Goal: Information Seeking & Learning: Learn about a topic

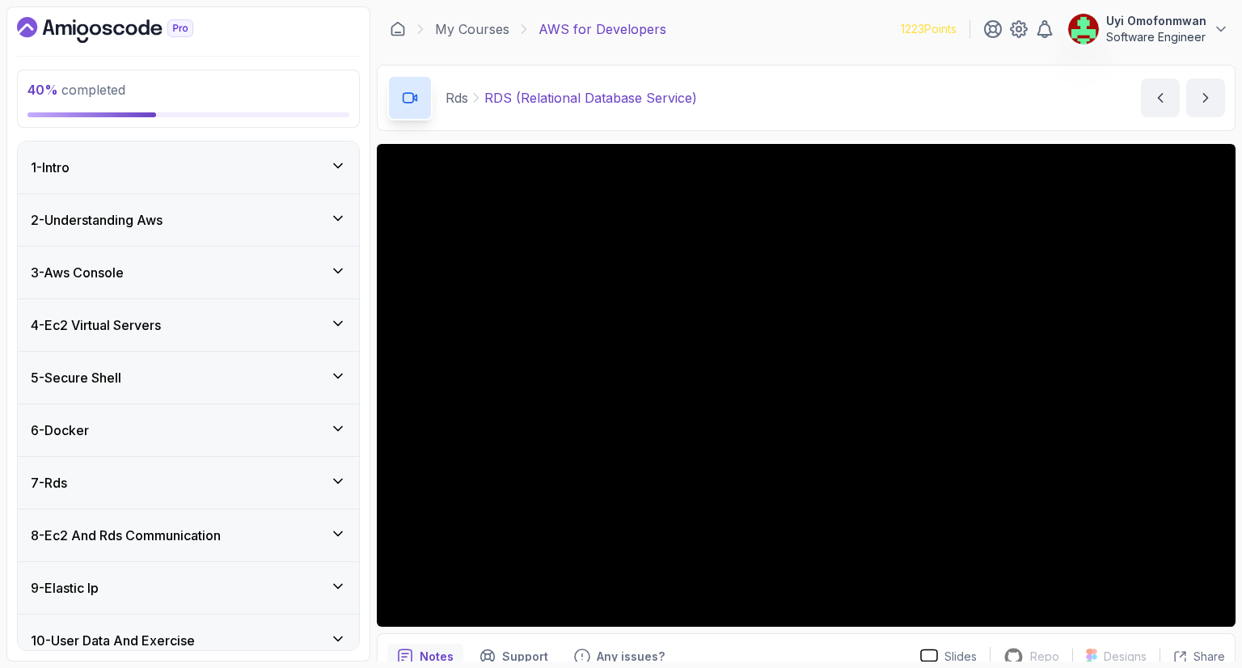
scroll to position [168, 0]
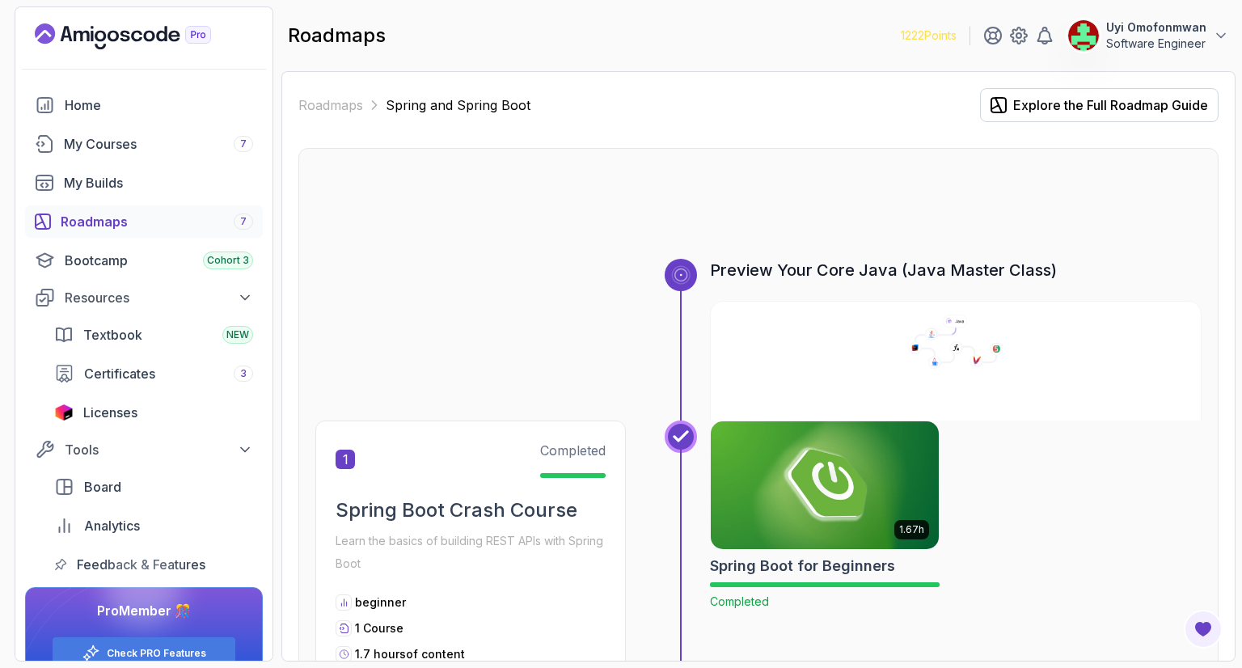
scroll to position [1278, 0]
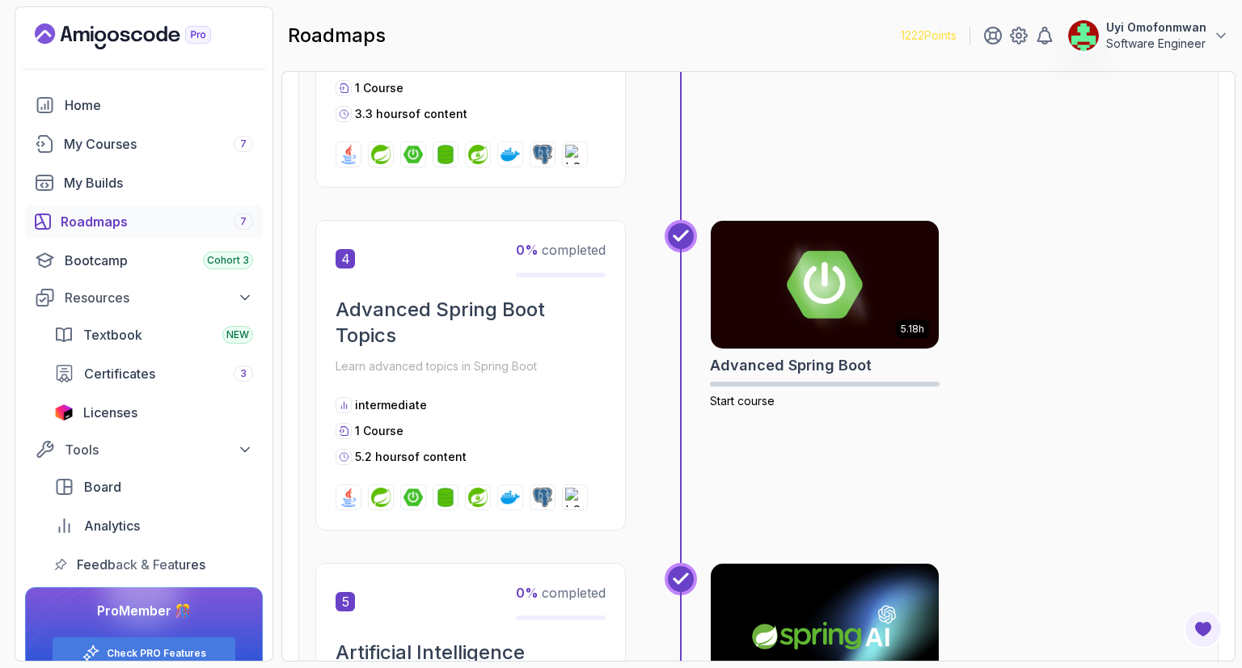
click at [1191, 383] on div "5.18h Advanced Spring Boot Start course" at bounding box center [956, 375] width 492 height 311
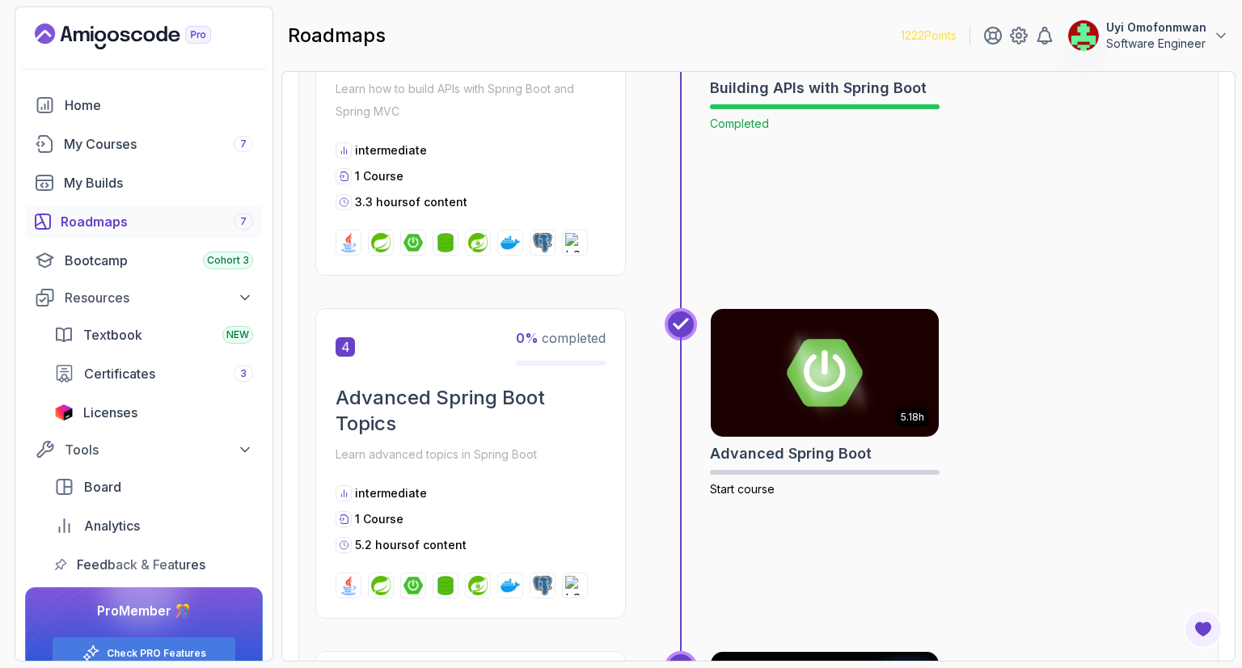
scroll to position [1084, 0]
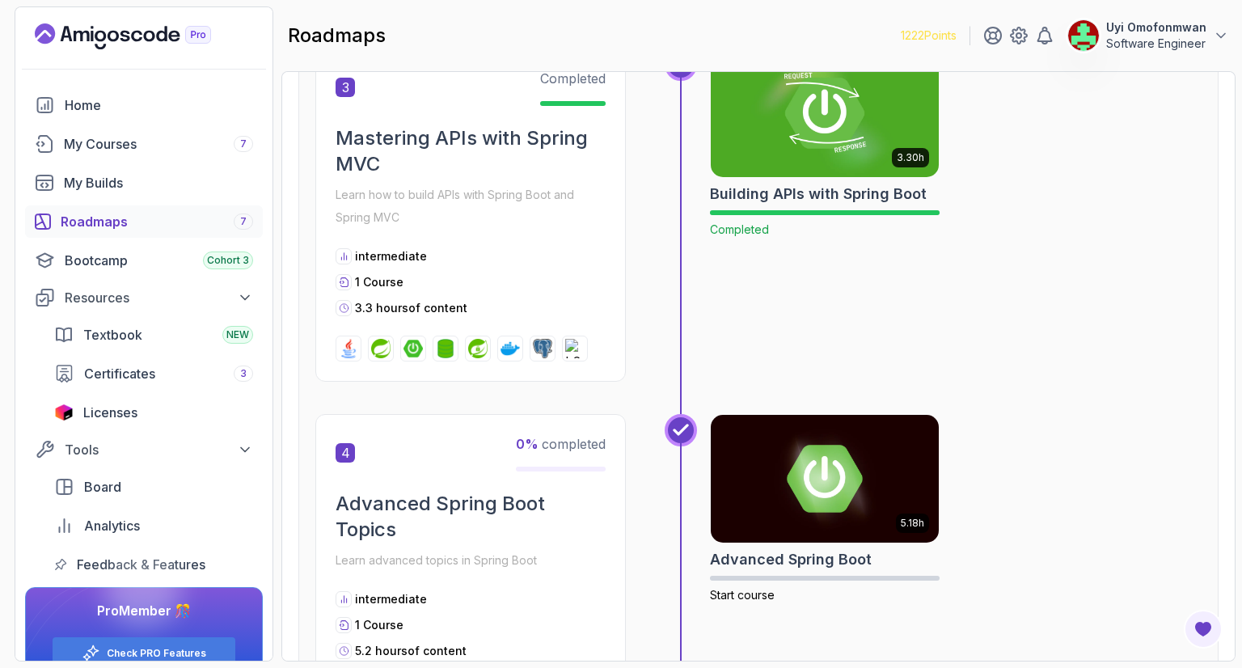
click at [773, 185] on h2 "Building APIs with Spring Boot" at bounding box center [818, 194] width 217 height 23
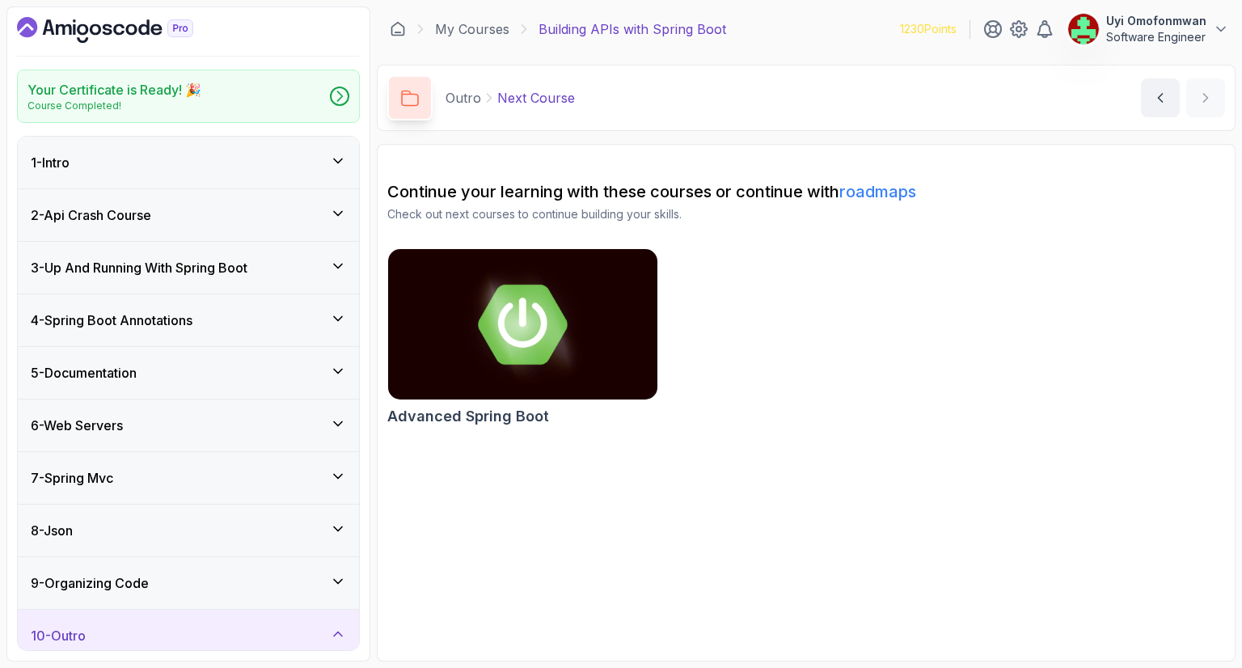
click at [176, 584] on div "9 - Organizing Code" at bounding box center [188, 582] width 315 height 19
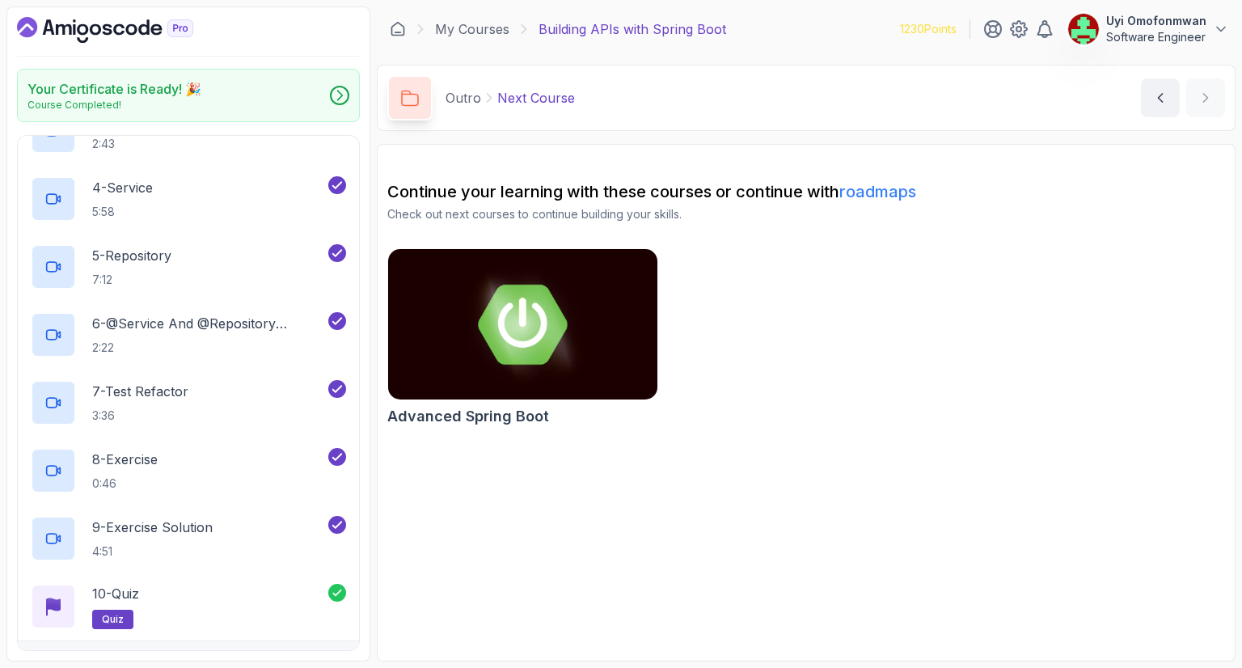
scroll to position [688, 0]
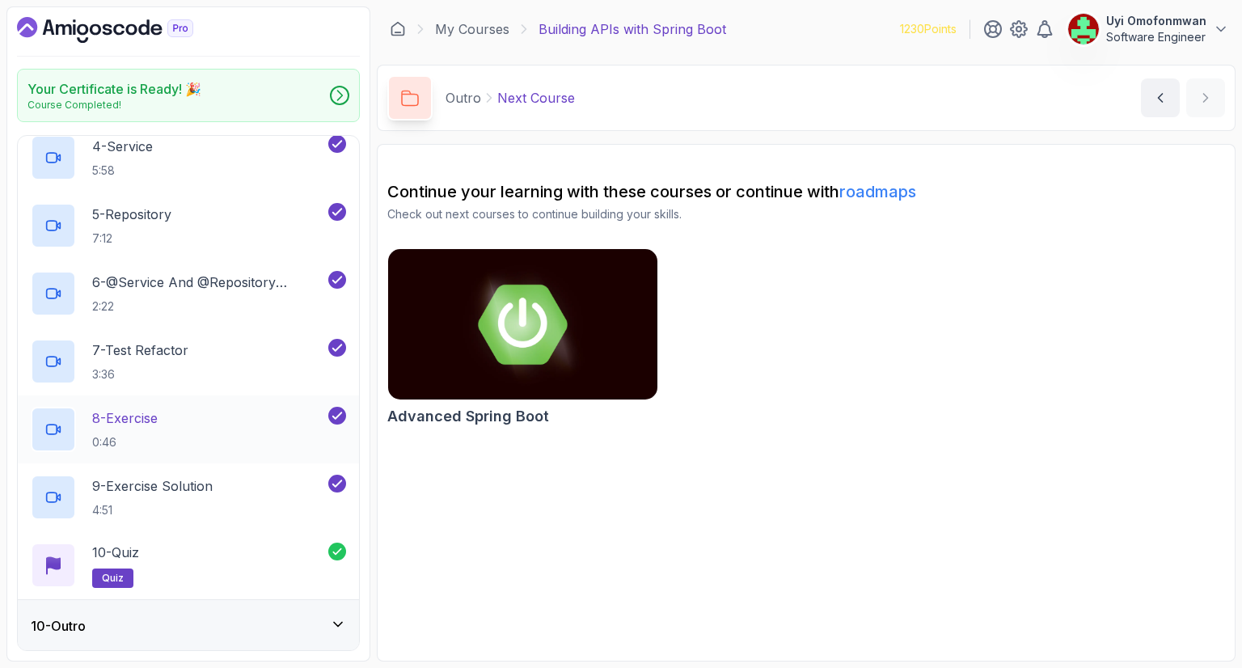
click at [262, 443] on div "8 - Exercise 0:46" at bounding box center [178, 429] width 294 height 45
